Goal: Find contact information: Find contact information

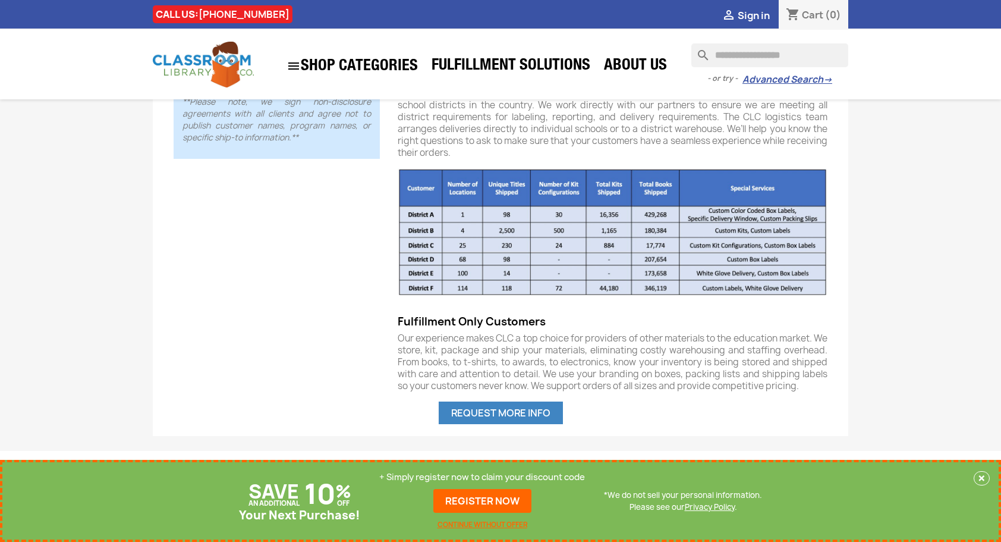
scroll to position [705, 0]
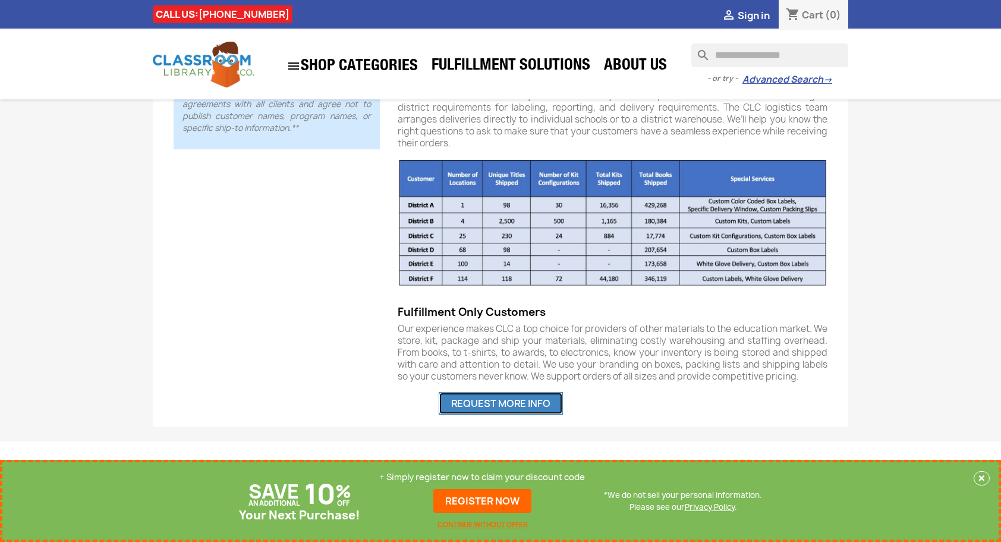
click at [491, 404] on link "REQUEST MORE INFO" at bounding box center [501, 403] width 124 height 23
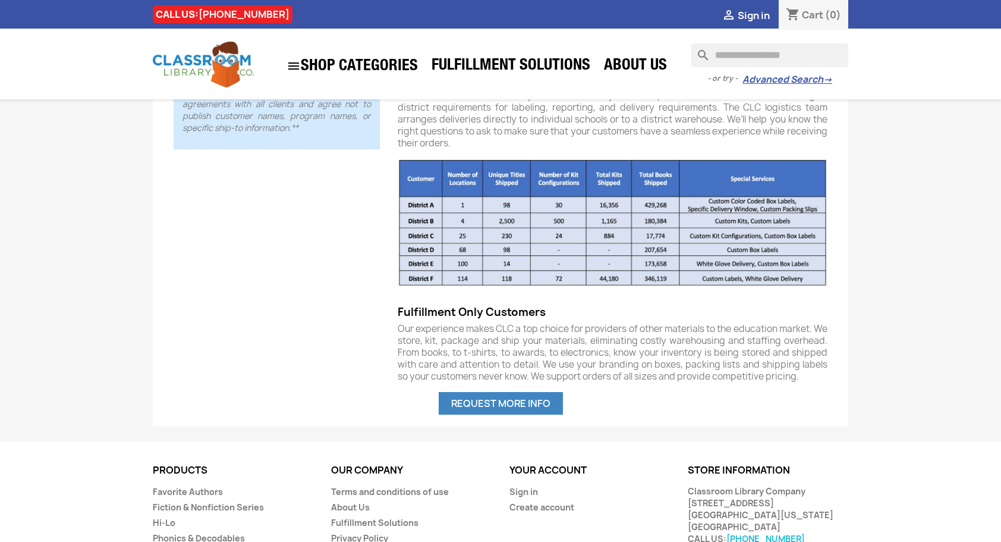
scroll to position [816, 0]
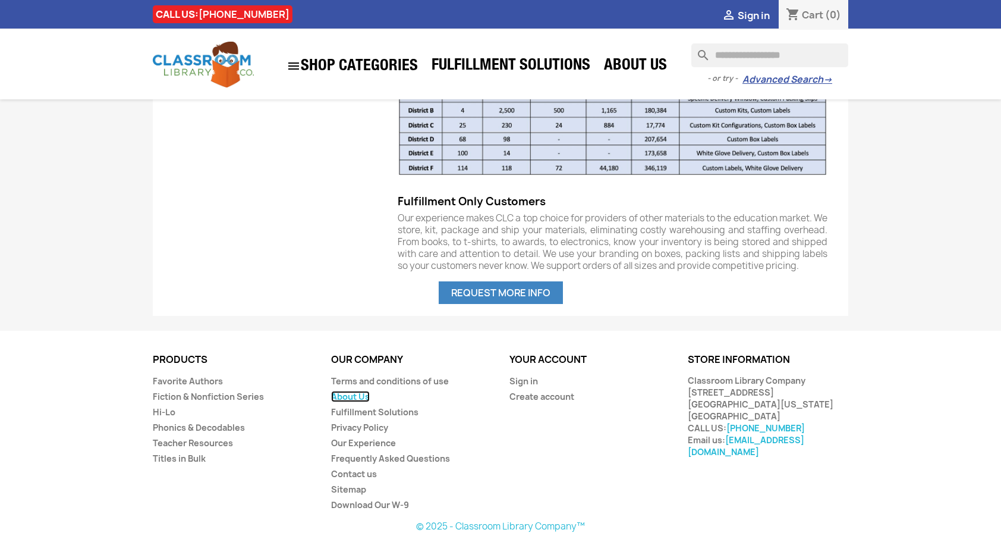
click at [356, 392] on link "About Us" at bounding box center [350, 396] width 39 height 11
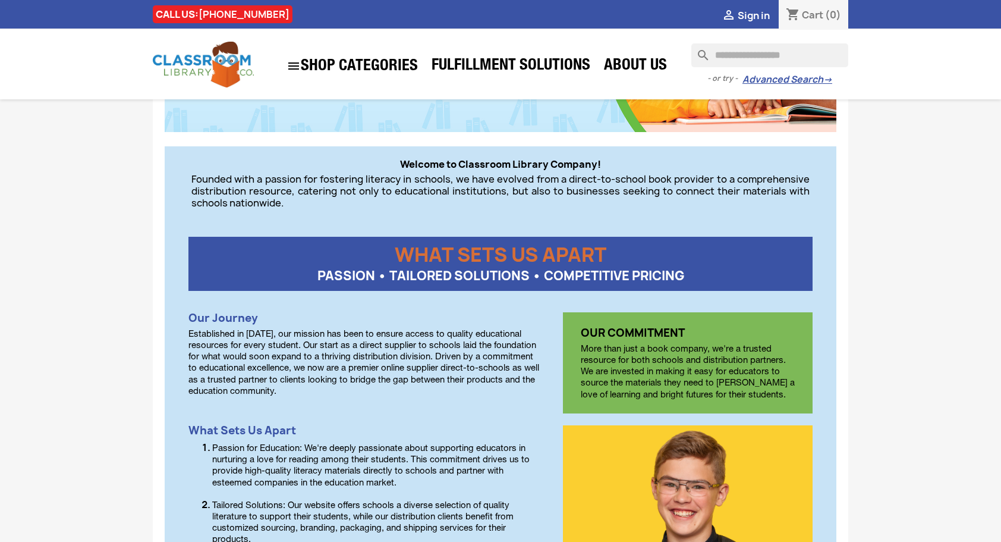
scroll to position [237, 0]
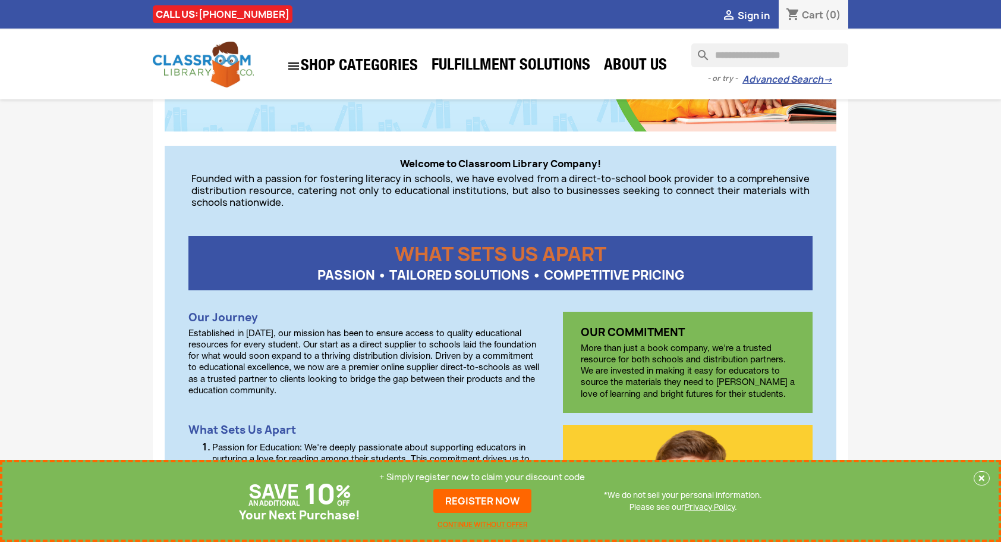
click at [295, 239] on p "WHAT SETS US APART" at bounding box center [500, 248] width 624 height 24
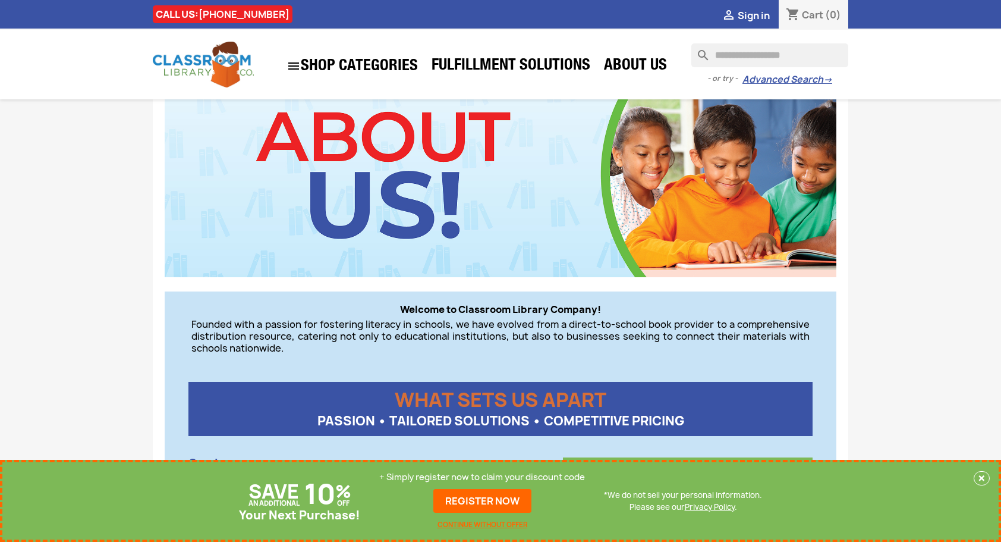
scroll to position [93, 0]
